Goal: Task Accomplishment & Management: Complete application form

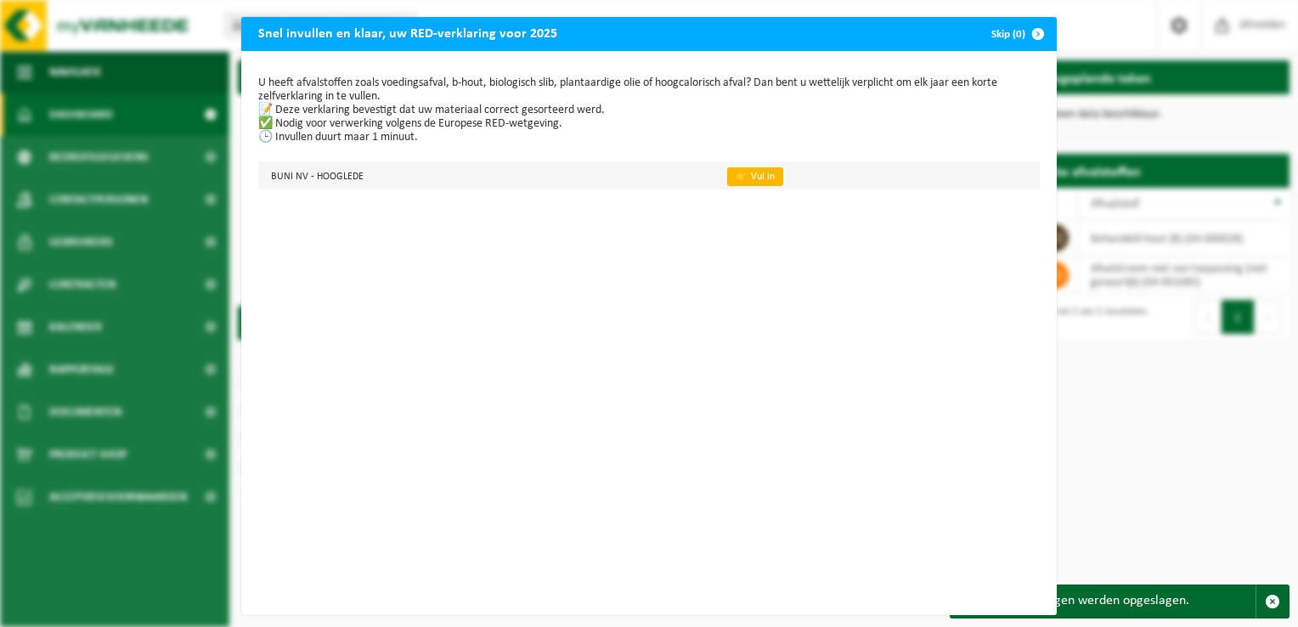
click at [737, 177] on link "👉 Vul in" at bounding box center [755, 176] width 56 height 19
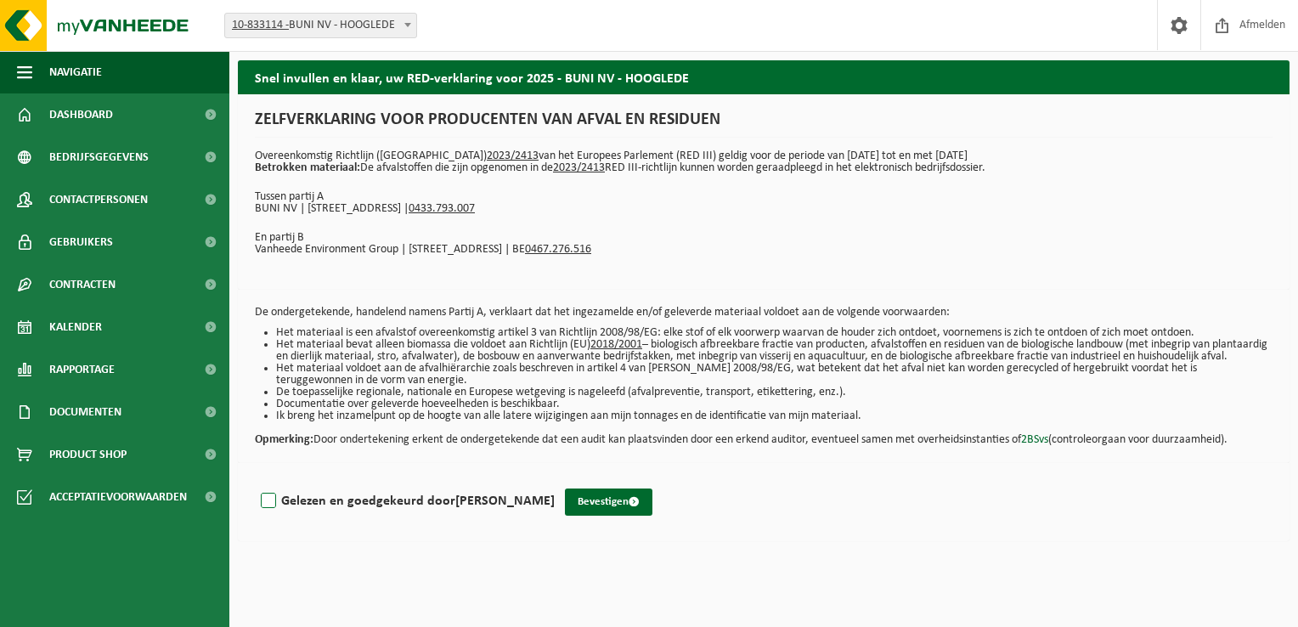
click at [264, 514] on label "Gelezen en goedgekeurd door LAURENS VANHEE" at bounding box center [405, 500] width 297 height 25
click at [555, 480] on input "Gelezen en goedgekeurd door LAURENS VANHEE" at bounding box center [555, 479] width 1 height 1
checkbox input "true"
click at [598, 511] on button "Bevestigen" at bounding box center [608, 501] width 87 height 27
